Goal: Find contact information: Find contact information

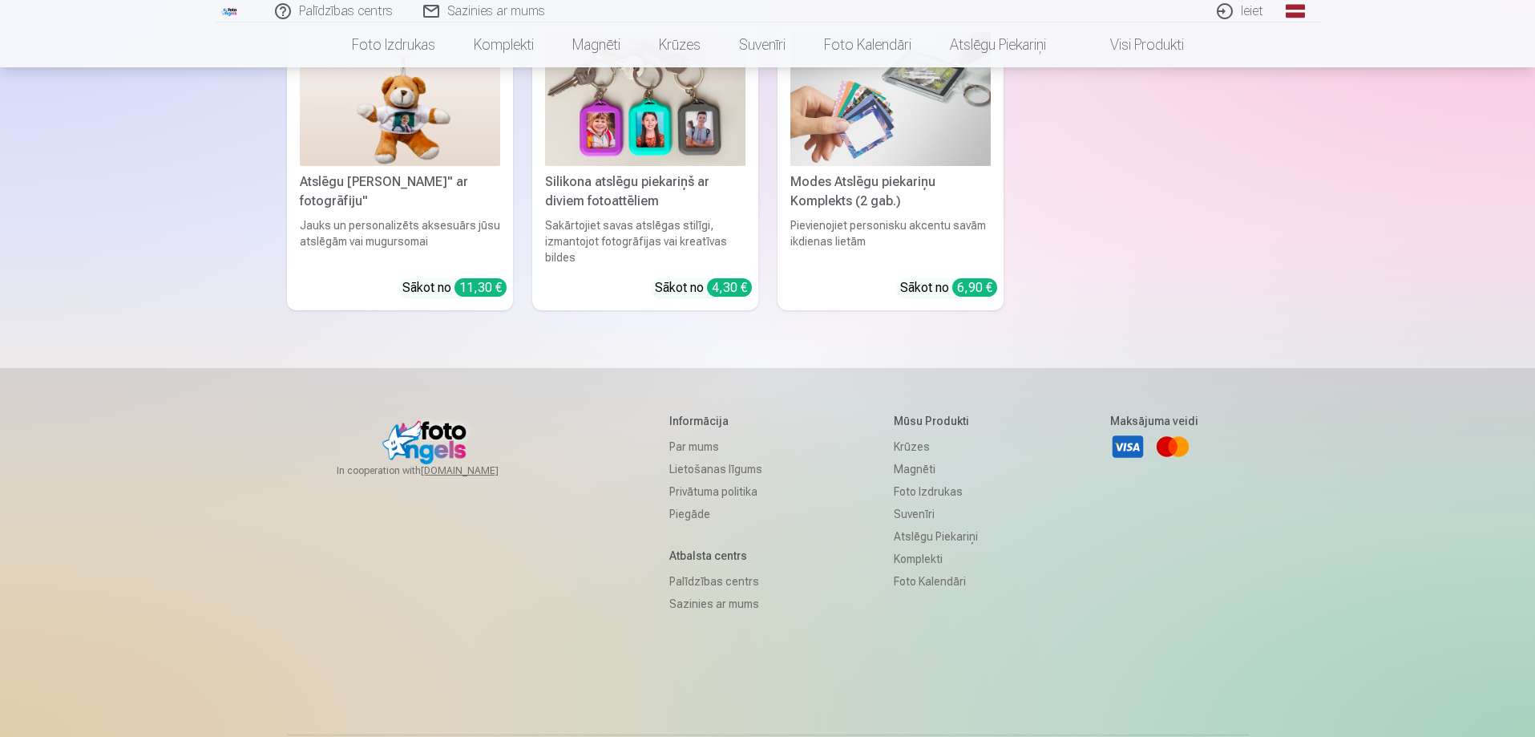
scroll to position [4729, 0]
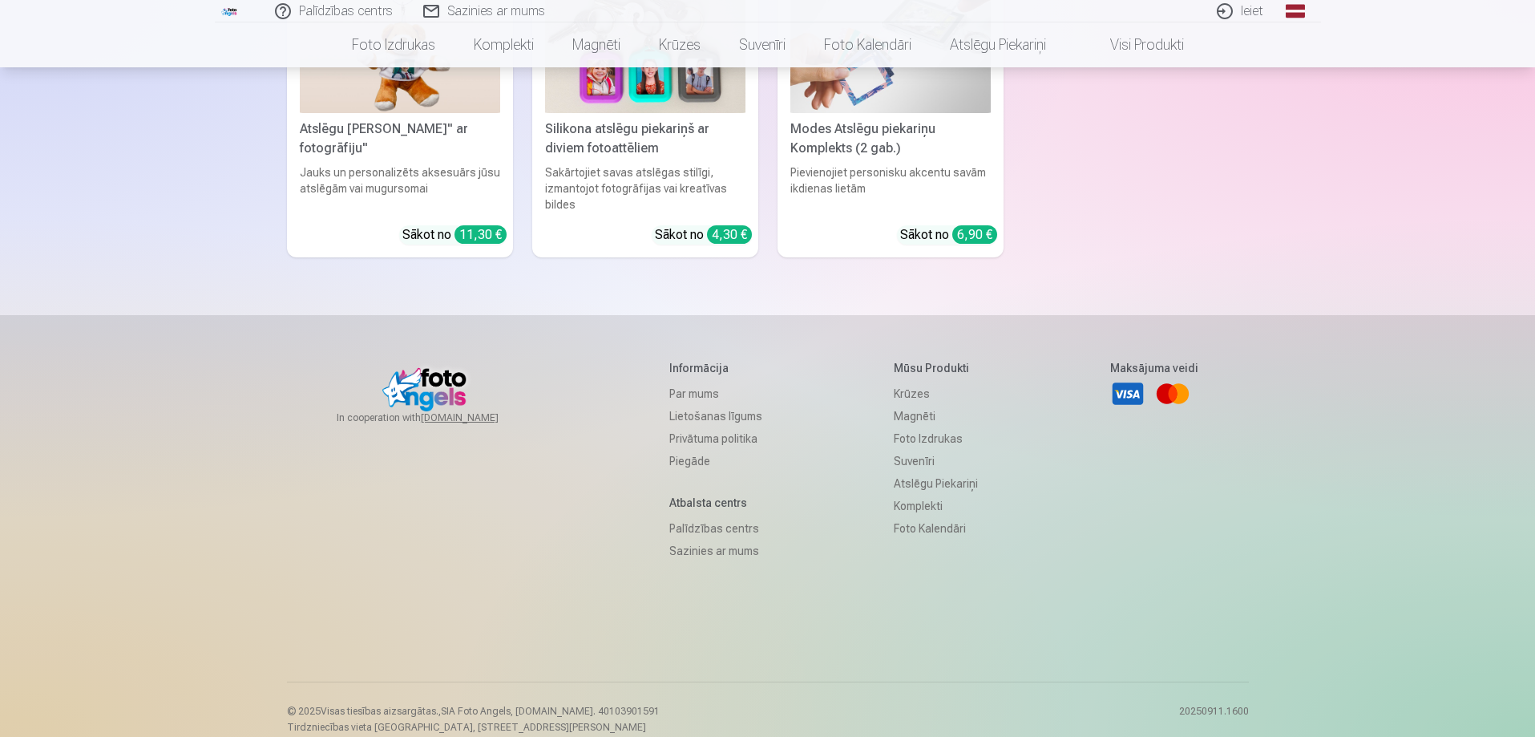
click at [681, 539] on link "Sazinies ar mums" at bounding box center [715, 550] width 93 height 22
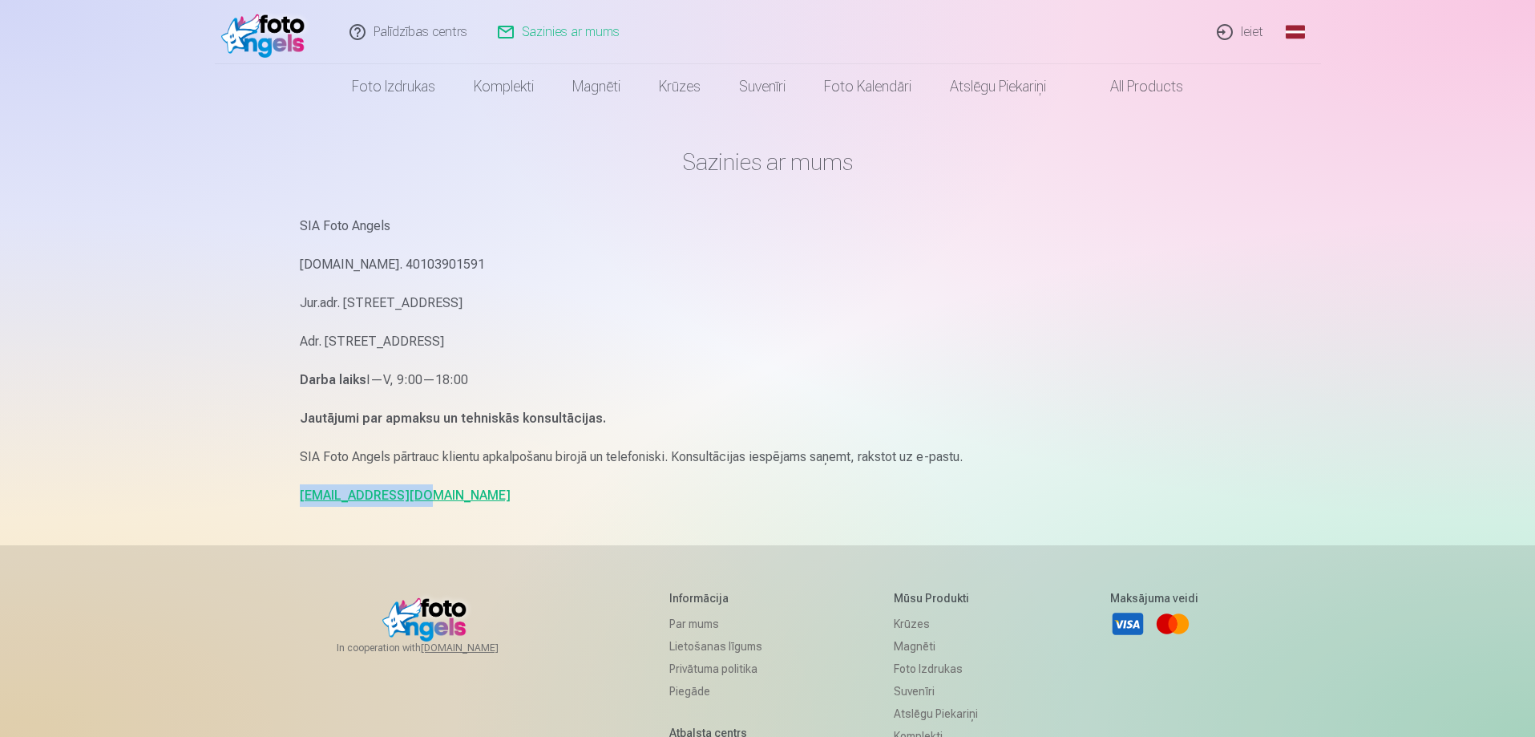
drag, startPoint x: 427, startPoint y: 492, endPoint x: 281, endPoint y: 491, distance: 145.9
click at [281, 491] on div "Palīdzības centrs Sazinies ar mums Ieiet Global Latvian (lv) Lithuanian (lt) Ru…" at bounding box center [767, 493] width 1535 height 986
copy link "[EMAIL_ADDRESS][DOMAIN_NAME]"
